Goal: Task Accomplishment & Management: Complete application form

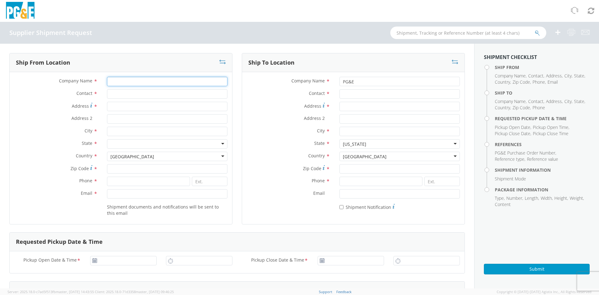
click at [130, 84] on input "Company Name *" at bounding box center [167, 81] width 120 height 9
type input "SLINGCO"
type input "[PERSON_NAME]"
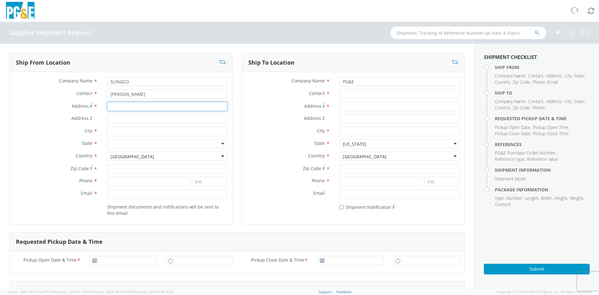
type input "[STREET_ADDRESS]"
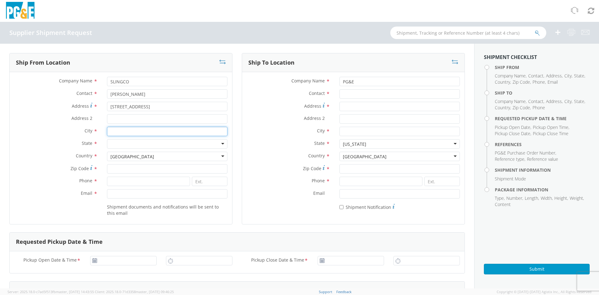
type input "SMYRNA"
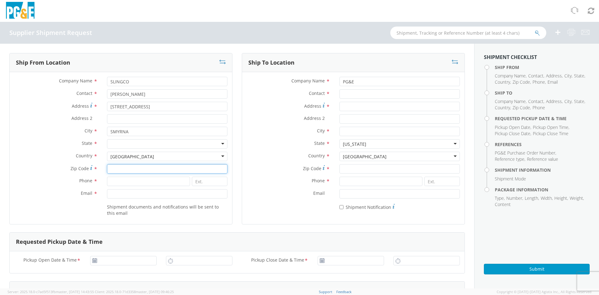
type input "30080"
type input "8886859478"
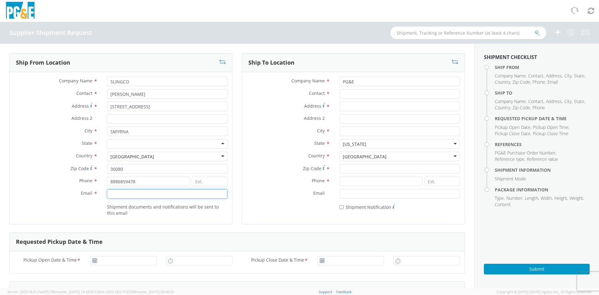
type input "[PERSON_NAME][EMAIL_ADDRESS][PERSON_NAME][DOMAIN_NAME]"
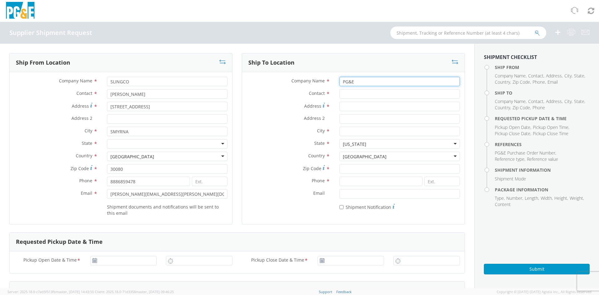
click at [356, 83] on input "PG&E" at bounding box center [399, 81] width 120 height 9
click at [363, 95] on input "Contact *" at bounding box center [399, 93] width 120 height 9
type input "n"
type input "[PERSON_NAME]"
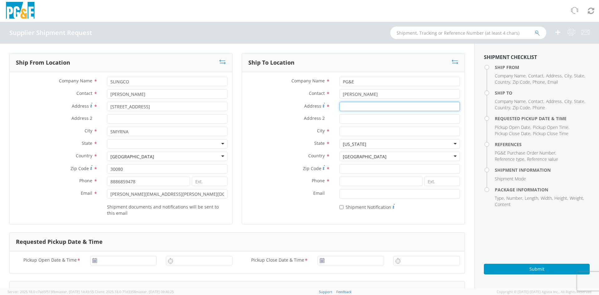
click at [357, 105] on input "Address *" at bounding box center [399, 106] width 120 height 9
type input "[STREET_ADDRESS]"
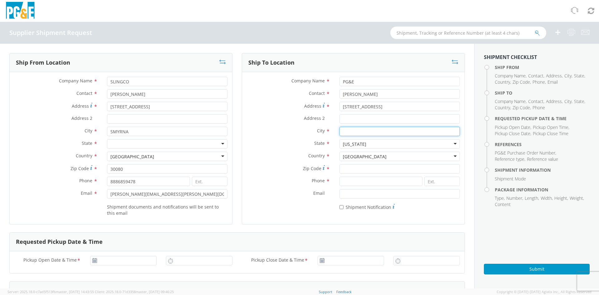
click at [346, 129] on input "City *" at bounding box center [399, 131] width 120 height 9
click at [348, 171] on input "Zip Code *" at bounding box center [399, 168] width 120 height 9
type input "96080"
click at [344, 131] on input "City *" at bounding box center [399, 131] width 120 height 9
type input "RED BLUFF"
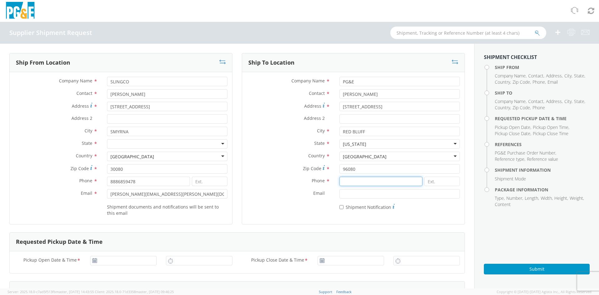
click at [361, 184] on input at bounding box center [380, 181] width 83 height 9
type input "9253130361"
click at [286, 205] on div "* Shipment Notification" at bounding box center [353, 206] width 222 height 9
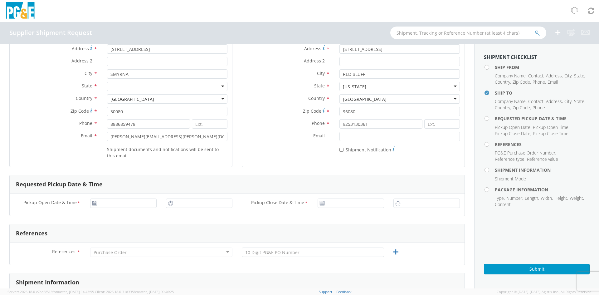
scroll to position [62, 0]
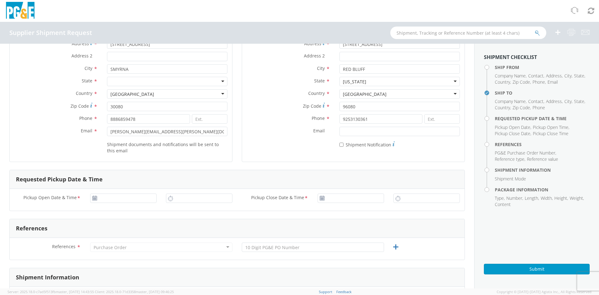
click at [108, 191] on div "Pickup Open Date & Time * Pickup Close Date & Time *" at bounding box center [237, 200] width 455 height 22
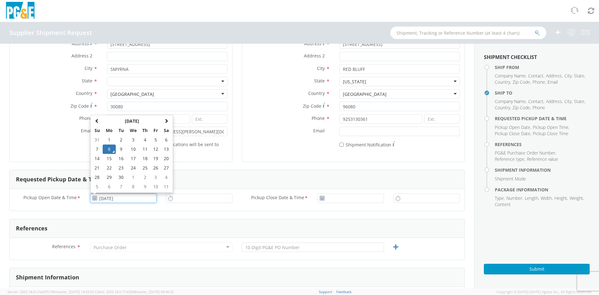
click at [108, 197] on input "[DATE]" at bounding box center [123, 197] width 66 height 9
drag, startPoint x: 117, startPoint y: 197, endPoint x: 21, endPoint y: 199, distance: 96.4
click at [21, 199] on div "Pickup Open Date & Time * 8/2025 [DATE] Su Mo Tu We Th Fr Sa 31 1 2 3 4 5 6 7 8…" at bounding box center [86, 197] width 152 height 9
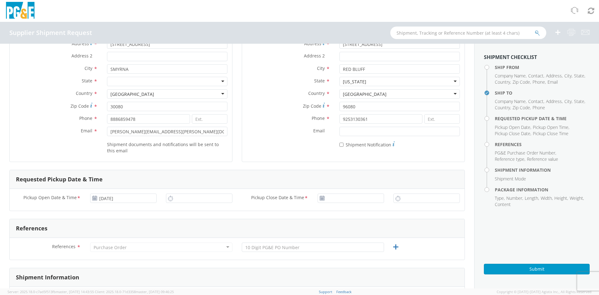
click at [94, 199] on use at bounding box center [94, 198] width 4 height 4
click at [96, 197] on use at bounding box center [94, 198] width 4 height 4
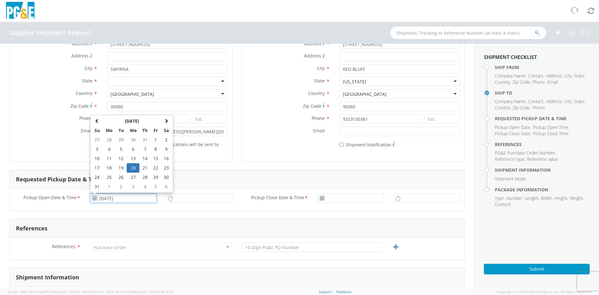
click at [124, 197] on input "[DATE]" at bounding box center [123, 197] width 66 height 9
click at [164, 123] on span at bounding box center [166, 121] width 4 height 4
click at [107, 150] on td "8" at bounding box center [109, 148] width 13 height 9
type input "[DATE]"
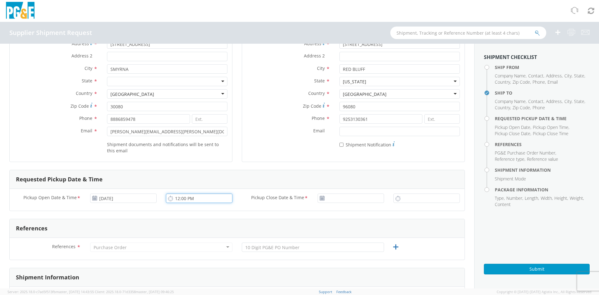
click at [177, 199] on input "12:00 PM" at bounding box center [199, 197] width 66 height 9
click at [182, 200] on input "12:00 PM" at bounding box center [199, 197] width 66 height 9
click at [177, 200] on input "12:00 PM" at bounding box center [199, 197] width 66 height 9
click at [178, 200] on input "12:00 PM" at bounding box center [199, 197] width 66 height 9
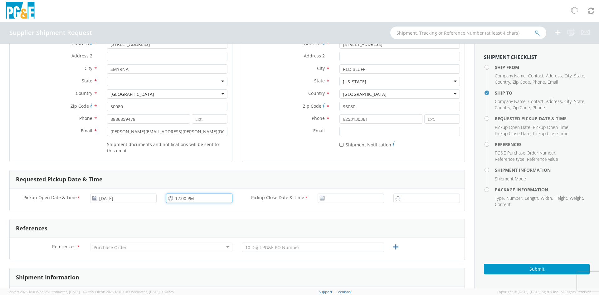
click at [177, 197] on input "12:00 PM" at bounding box center [199, 197] width 66 height 9
click at [187, 199] on input "11:00 PM" at bounding box center [199, 197] width 66 height 9
click at [178, 199] on input "11:00 PM" at bounding box center [199, 197] width 66 height 9
type input "12:00 PM"
type input "[DATE]"
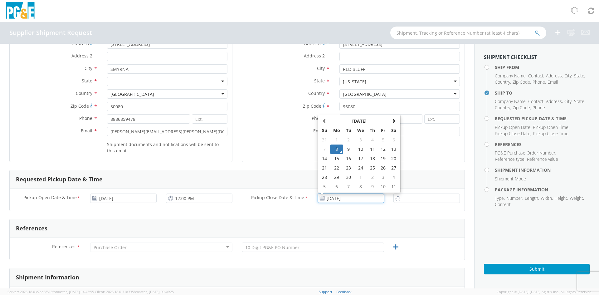
click at [327, 198] on input "[DATE]" at bounding box center [351, 197] width 66 height 9
click at [335, 147] on td "8" at bounding box center [336, 148] width 13 height 9
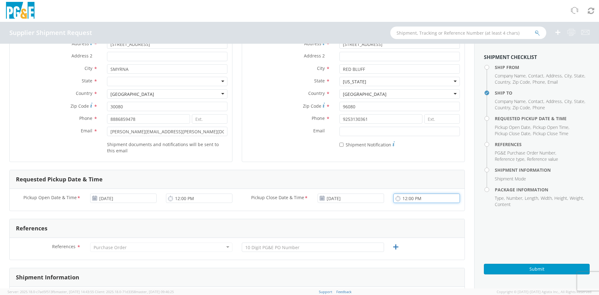
click at [413, 197] on input "12:00 PM" at bounding box center [426, 197] width 66 height 9
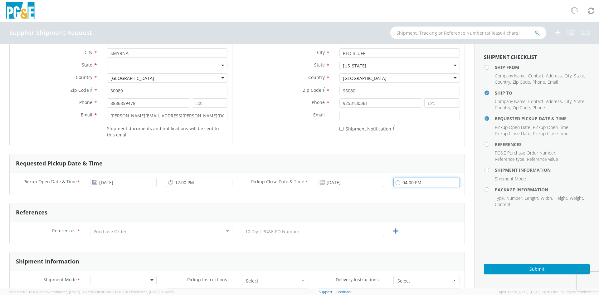
scroll to position [125, 0]
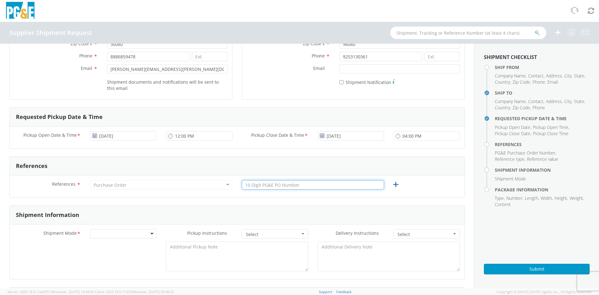
type input "4:00 PM"
click at [294, 185] on input "text" at bounding box center [313, 184] width 142 height 9
type input "2701240372"
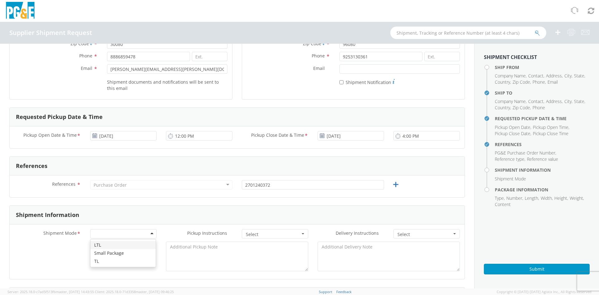
click at [130, 235] on div at bounding box center [123, 233] width 66 height 9
click at [264, 236] on span "Select" at bounding box center [273, 234] width 54 height 6
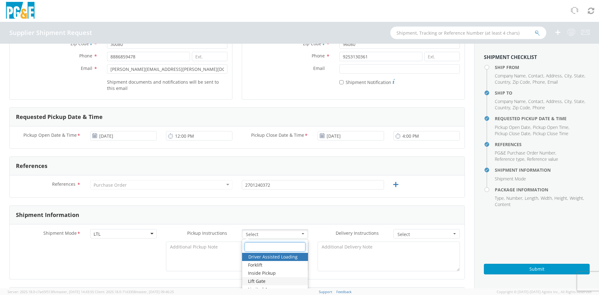
scroll to position [156, 0]
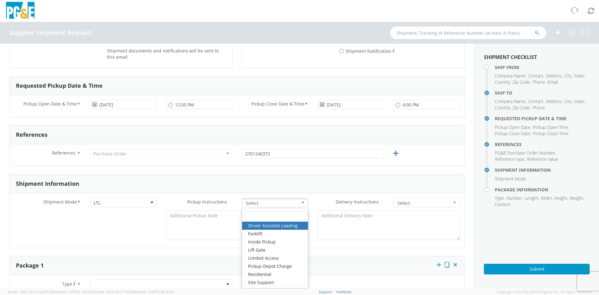
click at [283, 227] on link "Driver Assisted Loading" at bounding box center [275, 225] width 66 height 8
click at [321, 195] on div "Shipment Mode * LTL LTL LTL Small Package TL Pickup Instructions * Driver Assis…" at bounding box center [237, 220] width 455 height 55
click at [294, 201] on span "Driver Assisted Loading" at bounding box center [273, 203] width 54 height 6
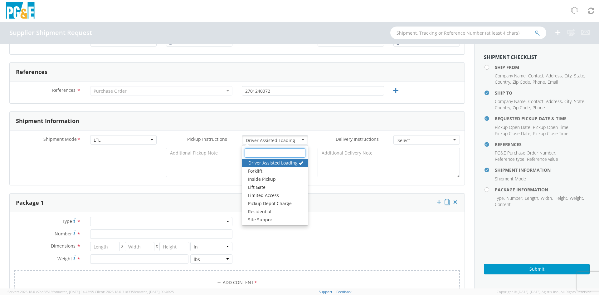
scroll to position [218, 0]
click at [336, 138] on span "Delivery Instructions" at bounding box center [357, 139] width 43 height 6
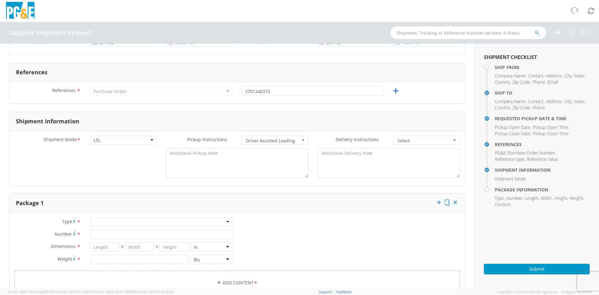
click at [399, 136] on button "Select" at bounding box center [426, 139] width 66 height 9
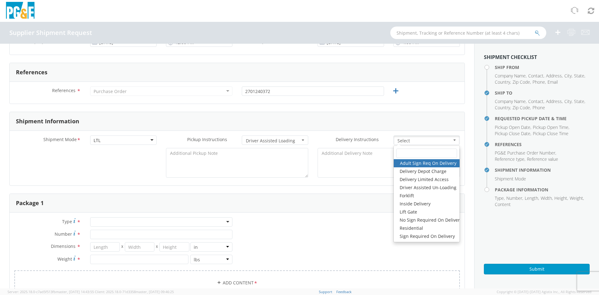
click at [353, 136] on label "Delivery Instructions *" at bounding box center [351, 139] width 76 height 8
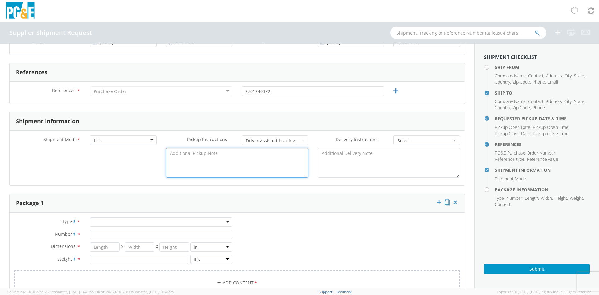
click at [248, 152] on textarea at bounding box center [237, 163] width 142 height 30
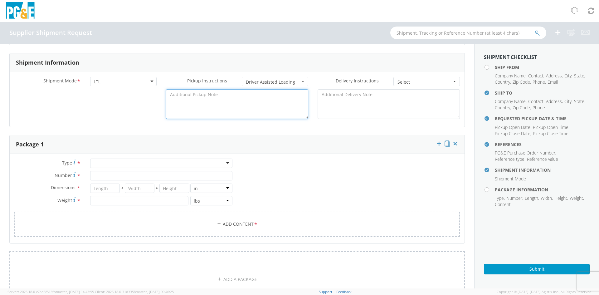
scroll to position [281, 0]
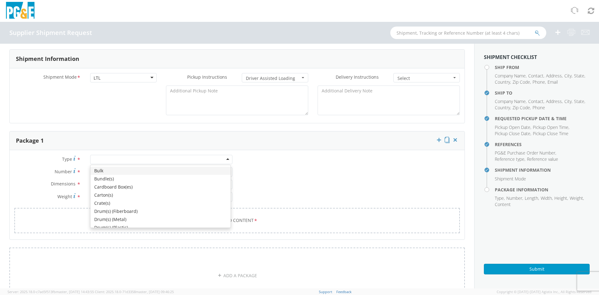
click at [130, 161] on div at bounding box center [161, 159] width 142 height 9
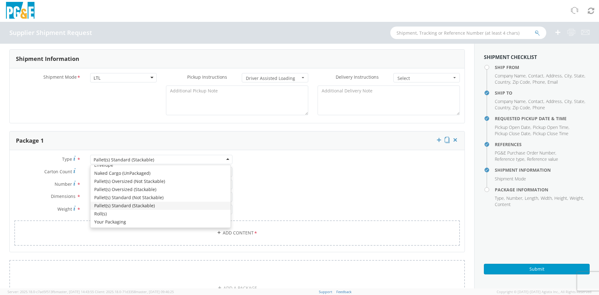
click at [153, 157] on div "Pallet(s) Standard (Stackable)" at bounding box center [161, 159] width 142 height 9
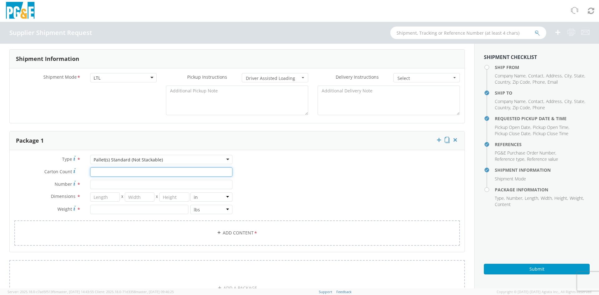
click at [120, 172] on input "Carton Count *" at bounding box center [161, 171] width 142 height 9
